Goal: Task Accomplishment & Management: Use online tool/utility

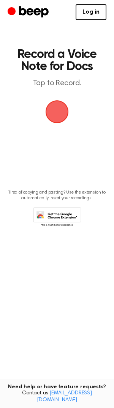
click at [59, 114] on span "button" at bounding box center [57, 112] width 25 height 25
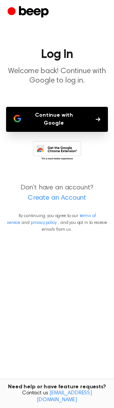
click at [66, 119] on button "Continue with Google" at bounding box center [57, 119] width 102 height 25
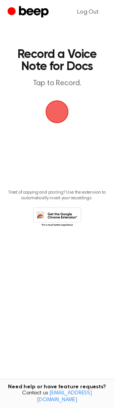
click at [58, 109] on span "button" at bounding box center [56, 111] width 23 height 23
click at [53, 106] on span "button" at bounding box center [57, 112] width 28 height 28
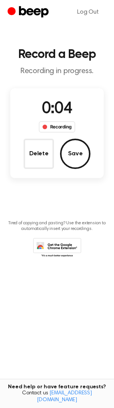
click at [38, 150] on button "Delete" at bounding box center [38, 154] width 30 height 30
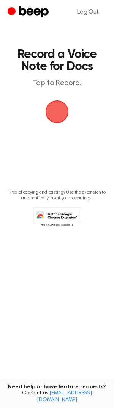
click at [54, 110] on span "button" at bounding box center [56, 111] width 23 height 23
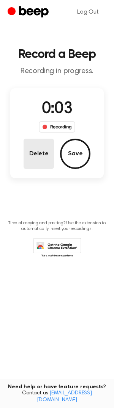
click at [39, 152] on button "Delete" at bounding box center [38, 154] width 30 height 30
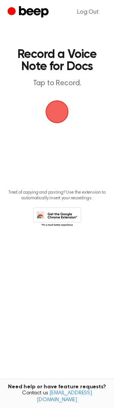
click at [54, 110] on span "button" at bounding box center [56, 111] width 23 height 23
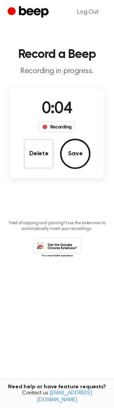
click at [70, 149] on button "Save" at bounding box center [75, 154] width 30 height 30
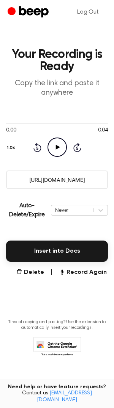
click at [55, 148] on icon at bounding box center [57, 147] width 4 height 5
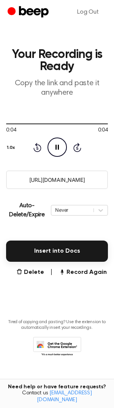
click at [55, 148] on icon at bounding box center [56, 147] width 3 height 5
drag, startPoint x: 92, startPoint y: 178, endPoint x: 13, endPoint y: 186, distance: 79.6
click at [13, 186] on input "https://beep.audio/ZstNhvM" at bounding box center [57, 180] width 102 height 19
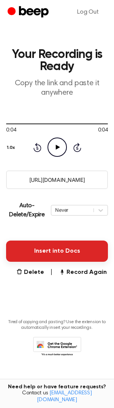
click at [57, 251] on button "Insert into Docs" at bounding box center [57, 251] width 102 height 21
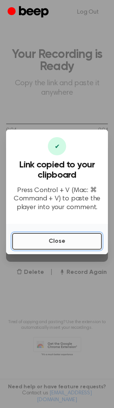
click at [68, 245] on button "Close" at bounding box center [56, 241] width 89 height 17
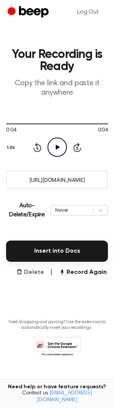
click at [29, 272] on button "Delete" at bounding box center [30, 272] width 28 height 9
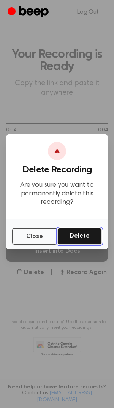
click at [75, 241] on button "Delete" at bounding box center [79, 236] width 44 height 17
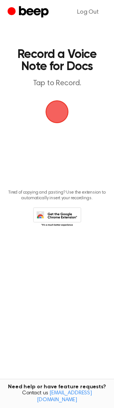
click at [57, 118] on span "button" at bounding box center [56, 111] width 23 height 23
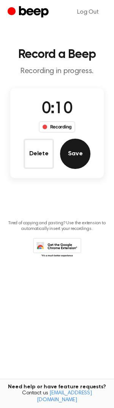
click at [81, 146] on button "Save" at bounding box center [75, 154] width 30 height 30
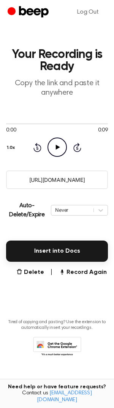
drag, startPoint x: 49, startPoint y: 252, endPoint x: 59, endPoint y: 261, distance: 13.9
click at [59, 262] on main "Your Recording is Ready Copy the link and paste it anywhere 0:00 0:09 Your brow…" at bounding box center [57, 192] width 114 height 384
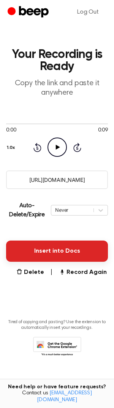
click at [60, 253] on button "Insert into Docs" at bounding box center [57, 251] width 102 height 21
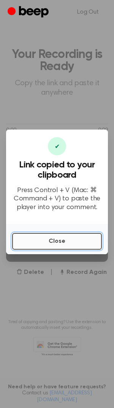
click at [62, 241] on button "Close" at bounding box center [56, 241] width 89 height 17
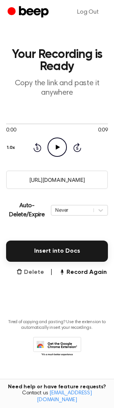
click at [32, 272] on button "Delete" at bounding box center [30, 272] width 28 height 9
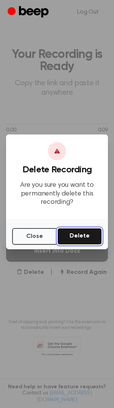
click at [89, 238] on button "Delete" at bounding box center [79, 236] width 44 height 17
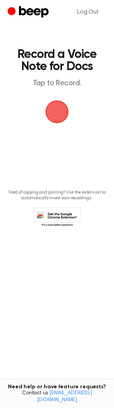
click at [53, 113] on span "button" at bounding box center [56, 111] width 21 height 21
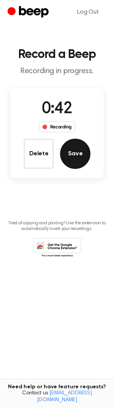
click at [83, 152] on button "Save" at bounding box center [75, 154] width 30 height 30
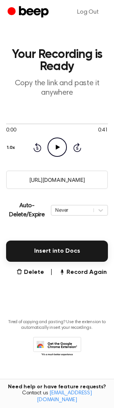
click at [57, 147] on icon at bounding box center [57, 147] width 4 height 5
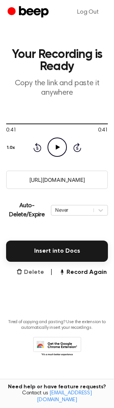
click at [31, 270] on button "Delete" at bounding box center [30, 272] width 28 height 9
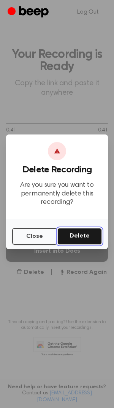
click at [86, 238] on button "Delete" at bounding box center [79, 236] width 44 height 17
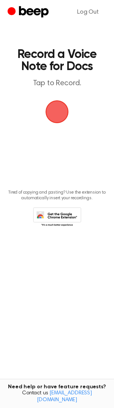
click at [58, 111] on span "button" at bounding box center [57, 112] width 26 height 26
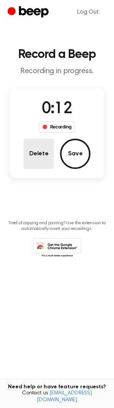
click at [42, 152] on button "Delete" at bounding box center [38, 154] width 30 height 30
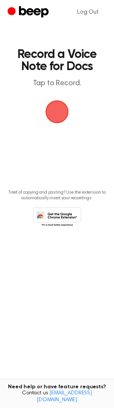
click at [56, 110] on span "button" at bounding box center [56, 111] width 23 height 23
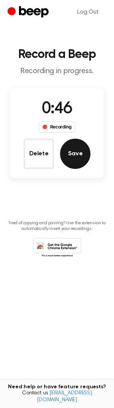
click at [78, 149] on button "Save" at bounding box center [75, 154] width 30 height 30
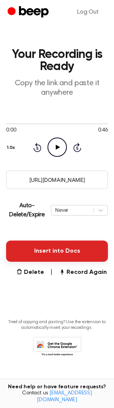
click at [63, 249] on button "Insert into Docs" at bounding box center [57, 251] width 102 height 21
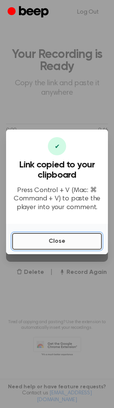
click at [63, 241] on button "Close" at bounding box center [56, 241] width 89 height 17
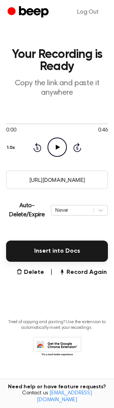
click at [56, 146] on icon at bounding box center [57, 147] width 4 height 5
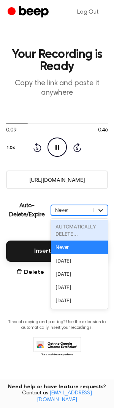
click at [102, 210] on icon at bounding box center [101, 211] width 8 height 8
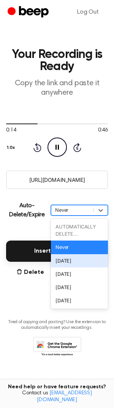
click at [80, 261] on div "In 1 Day" at bounding box center [79, 260] width 57 height 13
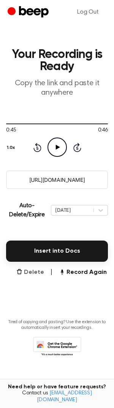
click at [27, 272] on button "Delete" at bounding box center [30, 272] width 28 height 9
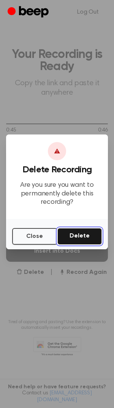
click at [85, 233] on button "Delete" at bounding box center [79, 236] width 44 height 17
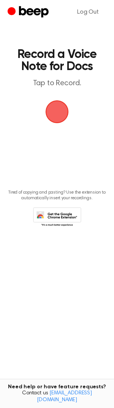
click at [54, 106] on span "button" at bounding box center [56, 111] width 23 height 23
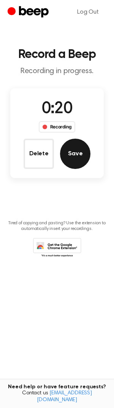
click at [78, 156] on button "Save" at bounding box center [75, 154] width 30 height 30
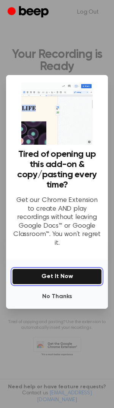
click at [58, 273] on button "Get It Now" at bounding box center [56, 277] width 89 height 16
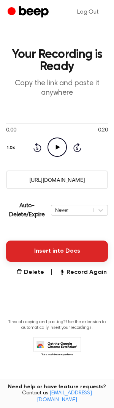
click at [44, 248] on button "Insert into Docs" at bounding box center [57, 251] width 102 height 21
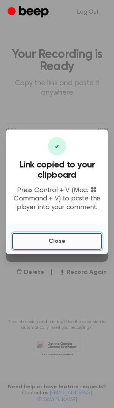
click at [45, 242] on button "Close" at bounding box center [56, 241] width 89 height 17
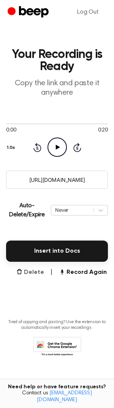
click at [32, 269] on button "Delete" at bounding box center [30, 272] width 28 height 9
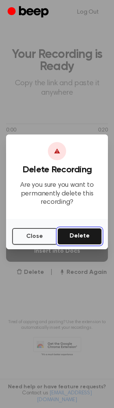
click at [80, 238] on button "Delete" at bounding box center [79, 236] width 44 height 17
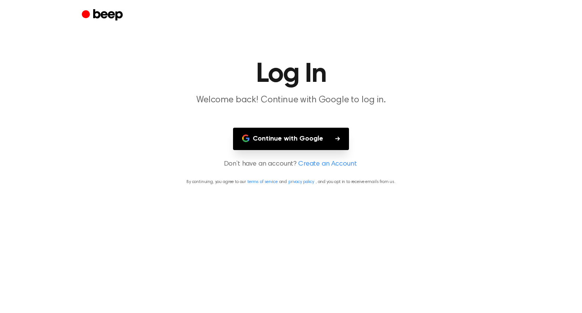
click at [276, 146] on button "Continue with Google" at bounding box center [291, 139] width 116 height 22
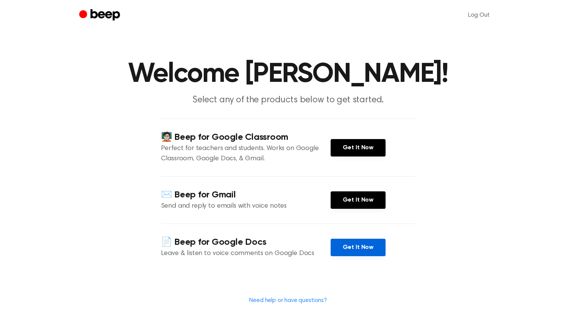
click at [354, 250] on link "Get It Now" at bounding box center [358, 247] width 55 height 17
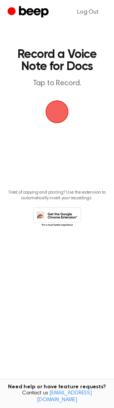
click at [53, 117] on span "button" at bounding box center [56, 111] width 41 height 41
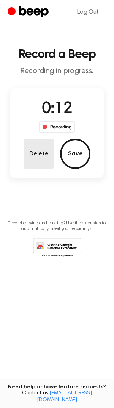
click at [42, 154] on button "Delete" at bounding box center [38, 154] width 30 height 30
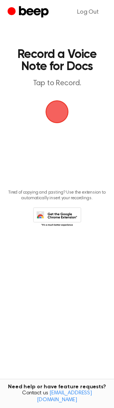
click at [60, 116] on span "button" at bounding box center [57, 112] width 42 height 42
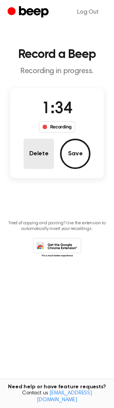
click at [39, 152] on button "Delete" at bounding box center [38, 154] width 30 height 30
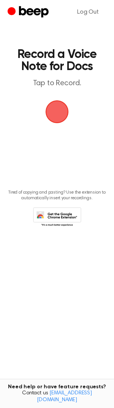
click at [56, 113] on span "button" at bounding box center [56, 111] width 37 height 37
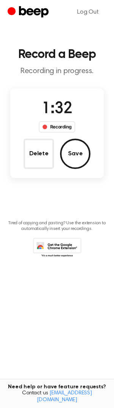
click at [38, 152] on button "Delete" at bounding box center [38, 154] width 30 height 30
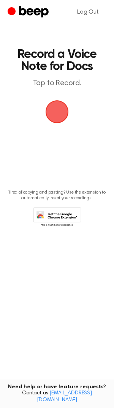
click at [54, 114] on span "button" at bounding box center [56, 111] width 37 height 37
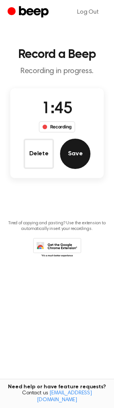
click at [78, 157] on button "Save" at bounding box center [75, 154] width 30 height 30
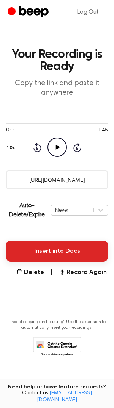
click at [66, 251] on button "Insert into Docs" at bounding box center [57, 251] width 102 height 21
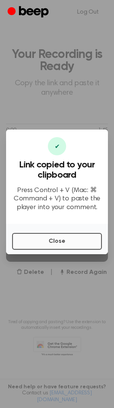
click at [67, 243] on button "Close" at bounding box center [56, 241] width 89 height 17
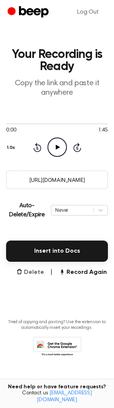
click at [36, 274] on button "Delete" at bounding box center [30, 272] width 28 height 9
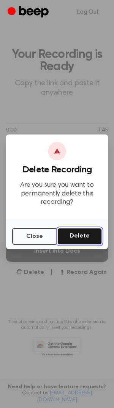
click at [91, 236] on button "Delete" at bounding box center [79, 236] width 44 height 17
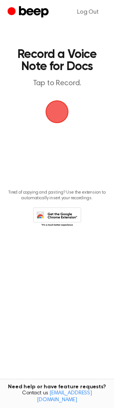
click at [58, 113] on span "button" at bounding box center [56, 111] width 29 height 29
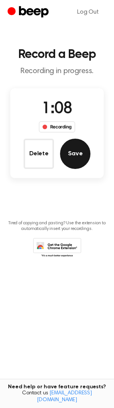
click at [78, 154] on button "Save" at bounding box center [75, 154] width 30 height 30
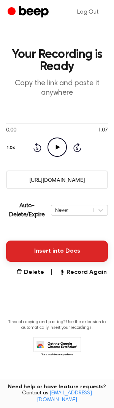
click at [49, 252] on button "Insert into Docs" at bounding box center [57, 251] width 102 height 21
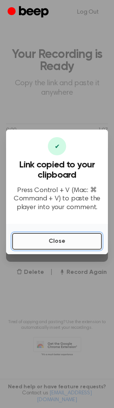
click at [53, 242] on button "Close" at bounding box center [56, 241] width 89 height 17
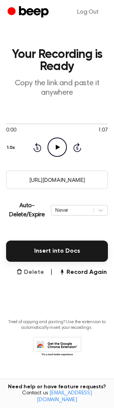
click at [39, 270] on button "Delete" at bounding box center [30, 272] width 28 height 9
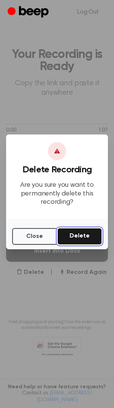
click at [88, 233] on button "Delete" at bounding box center [79, 236] width 44 height 17
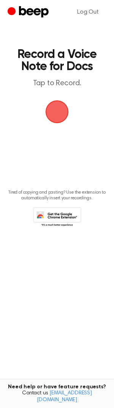
click at [55, 111] on span "button" at bounding box center [56, 111] width 21 height 21
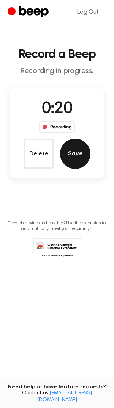
click at [84, 156] on button "Save" at bounding box center [75, 154] width 30 height 30
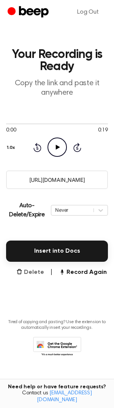
click at [31, 269] on button "Delete" at bounding box center [30, 272] width 28 height 9
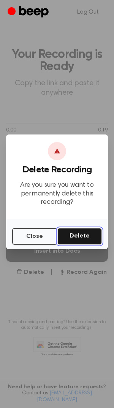
click at [84, 233] on button "Delete" at bounding box center [79, 236] width 44 height 17
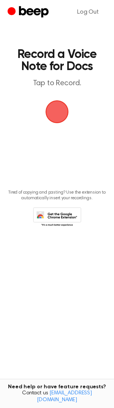
click at [56, 108] on span "button" at bounding box center [56, 111] width 23 height 23
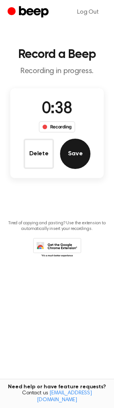
click at [75, 152] on button "Save" at bounding box center [75, 154] width 30 height 30
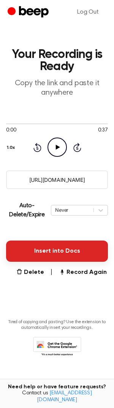
click at [57, 249] on button "Insert into Docs" at bounding box center [57, 251] width 102 height 21
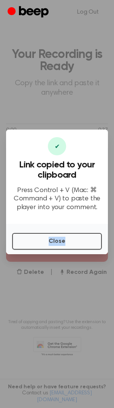
click at [57, 249] on div "Close" at bounding box center [57, 239] width 102 height 30
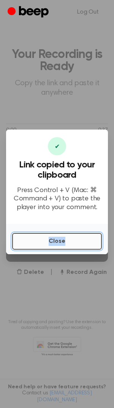
click at [55, 239] on button "Close" at bounding box center [56, 241] width 89 height 17
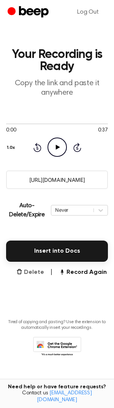
click at [32, 270] on button "Delete" at bounding box center [30, 272] width 28 height 9
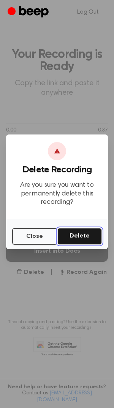
click at [87, 237] on button "Delete" at bounding box center [79, 236] width 44 height 17
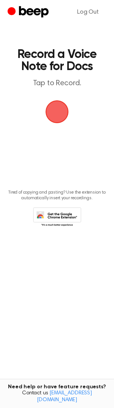
click at [53, 106] on span "button" at bounding box center [56, 111] width 33 height 33
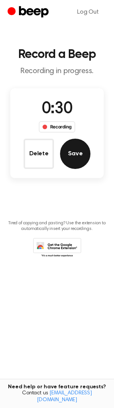
click at [75, 156] on button "Save" at bounding box center [75, 154] width 30 height 30
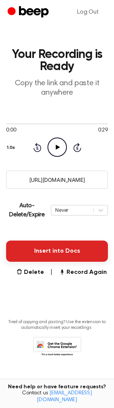
click at [67, 251] on button "Insert into Docs" at bounding box center [57, 251] width 102 height 21
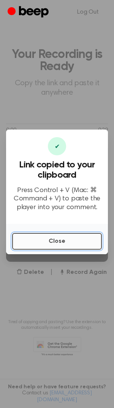
click at [66, 240] on button "Close" at bounding box center [56, 241] width 89 height 17
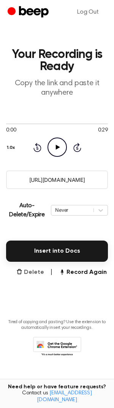
click at [32, 272] on button "Delete" at bounding box center [30, 272] width 28 height 9
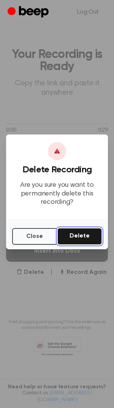
click at [88, 231] on button "Delete" at bounding box center [79, 236] width 44 height 17
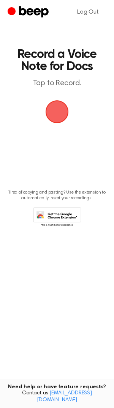
click at [59, 111] on span "button" at bounding box center [56, 111] width 21 height 21
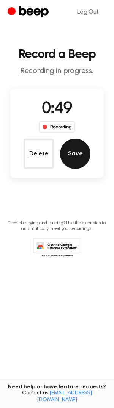
click at [84, 149] on button "Save" at bounding box center [75, 154] width 30 height 30
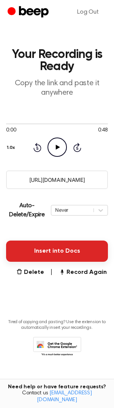
click at [59, 247] on button "Insert into Docs" at bounding box center [57, 251] width 102 height 21
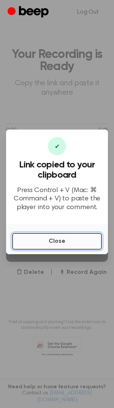
click at [55, 241] on button "Close" at bounding box center [56, 241] width 89 height 17
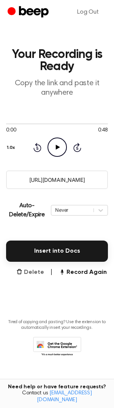
click at [31, 272] on button "Delete" at bounding box center [30, 272] width 28 height 9
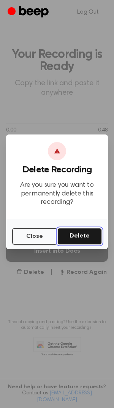
click at [94, 236] on button "Delete" at bounding box center [79, 236] width 44 height 17
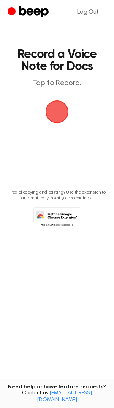
click at [58, 111] on span "button" at bounding box center [56, 111] width 21 height 21
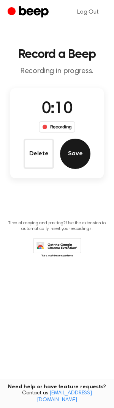
click at [70, 161] on button "Save" at bounding box center [75, 154] width 30 height 30
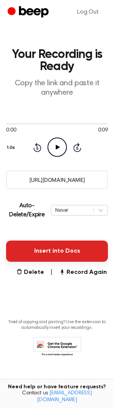
click at [54, 251] on button "Insert into Docs" at bounding box center [57, 251] width 102 height 21
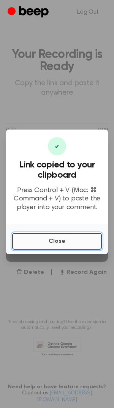
click at [55, 240] on button "Close" at bounding box center [56, 241] width 89 height 17
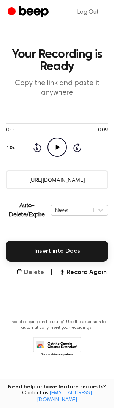
click at [34, 272] on button "Delete" at bounding box center [30, 272] width 28 height 9
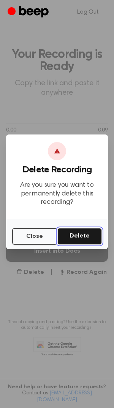
click at [88, 235] on button "Delete" at bounding box center [79, 236] width 44 height 17
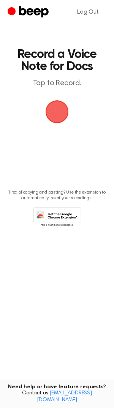
click at [55, 110] on span "button" at bounding box center [56, 111] width 27 height 27
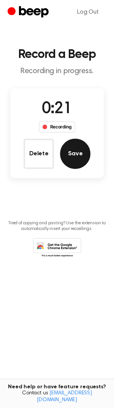
click at [84, 155] on button "Save" at bounding box center [75, 154] width 30 height 30
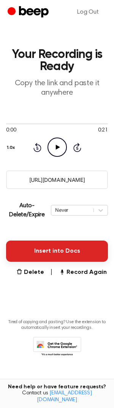
click at [53, 253] on button "Insert into Docs" at bounding box center [57, 251] width 102 height 21
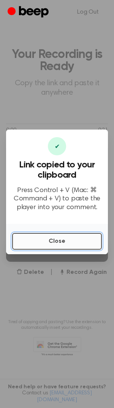
click at [56, 239] on button "Close" at bounding box center [56, 241] width 89 height 17
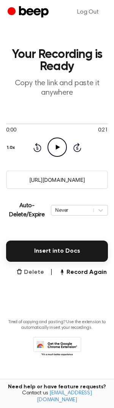
click at [31, 270] on button "Delete" at bounding box center [30, 272] width 28 height 9
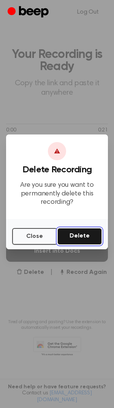
click at [75, 235] on button "Delete" at bounding box center [79, 236] width 44 height 17
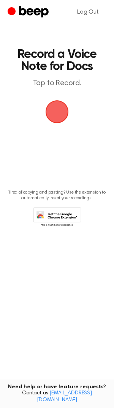
click at [55, 108] on span "button" at bounding box center [56, 111] width 21 height 21
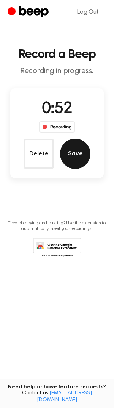
click at [70, 154] on button "Save" at bounding box center [75, 154] width 30 height 30
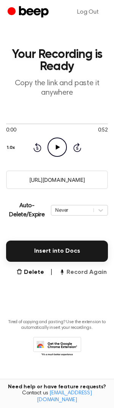
click at [70, 271] on button "Record Again" at bounding box center [83, 272] width 48 height 9
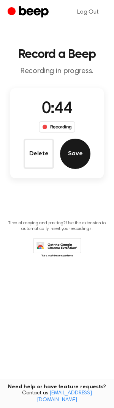
click at [75, 164] on button "Save" at bounding box center [75, 154] width 30 height 30
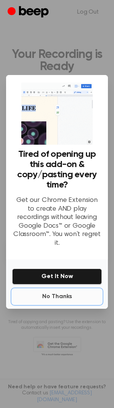
click at [60, 292] on button "No Thanks" at bounding box center [56, 296] width 89 height 15
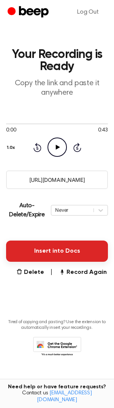
click at [65, 251] on button "Insert into Docs" at bounding box center [57, 251] width 102 height 21
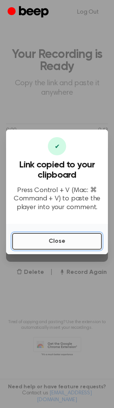
click at [62, 238] on button "Close" at bounding box center [56, 241] width 89 height 17
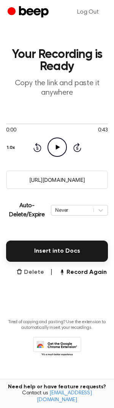
click at [36, 270] on button "Delete" at bounding box center [30, 272] width 28 height 9
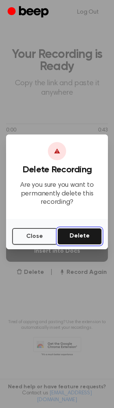
click at [88, 238] on button "Delete" at bounding box center [79, 236] width 44 height 17
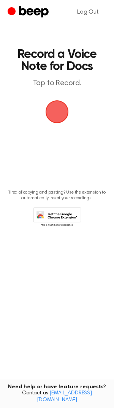
click at [59, 111] on span "button" at bounding box center [57, 112] width 42 height 42
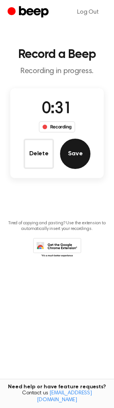
click at [74, 142] on button "Save" at bounding box center [75, 154] width 30 height 30
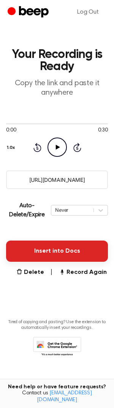
click at [76, 247] on button "Insert into Docs" at bounding box center [57, 251] width 102 height 21
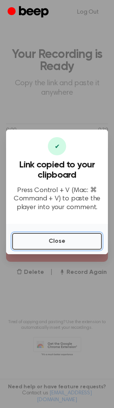
click at [76, 247] on button "Close" at bounding box center [56, 241] width 89 height 17
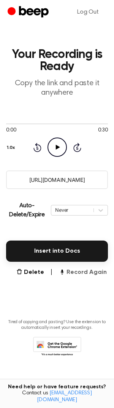
click at [79, 270] on button "Record Again" at bounding box center [83, 272] width 48 height 9
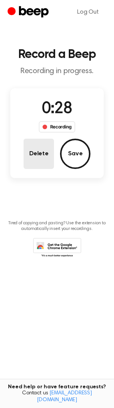
click at [46, 153] on button "Delete" at bounding box center [38, 154] width 30 height 30
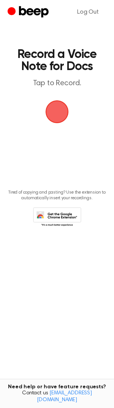
click at [60, 112] on span "button" at bounding box center [57, 112] width 36 height 36
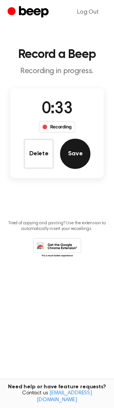
click at [72, 146] on button "Save" at bounding box center [75, 154] width 30 height 30
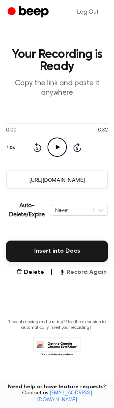
click at [75, 269] on button "Record Again" at bounding box center [83, 272] width 48 height 9
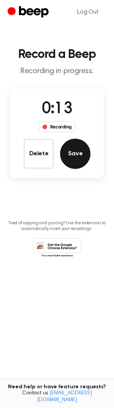
click at [86, 158] on button "Save" at bounding box center [75, 154] width 30 height 30
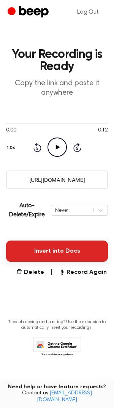
click at [56, 254] on button "Insert into Docs" at bounding box center [57, 251] width 102 height 21
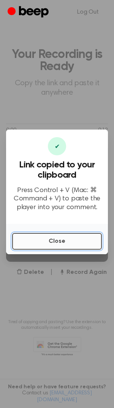
click at [58, 238] on button "Close" at bounding box center [56, 241] width 89 height 17
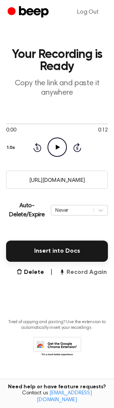
click at [78, 269] on button "Record Again" at bounding box center [83, 272] width 48 height 9
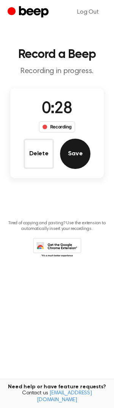
click at [81, 157] on button "Save" at bounding box center [75, 154] width 30 height 30
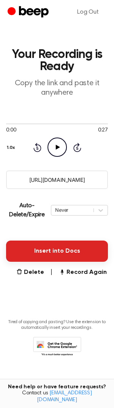
click at [46, 252] on button "Insert into Docs" at bounding box center [57, 251] width 102 height 21
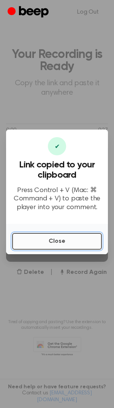
click at [54, 238] on button "Close" at bounding box center [56, 241] width 89 height 17
